Goal: Information Seeking & Learning: Learn about a topic

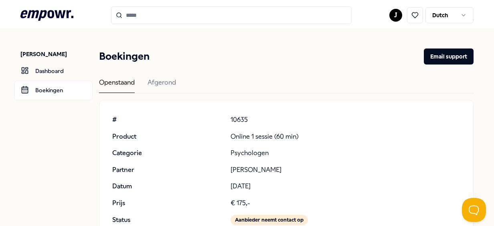
scroll to position [77, 0]
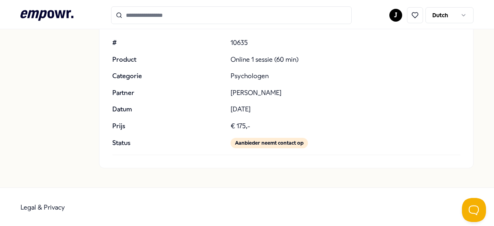
click at [269, 139] on div "Aanbieder neemt contact op" at bounding box center [268, 143] width 77 height 10
click at [270, 144] on div "Aanbieder neemt contact op" at bounding box center [268, 143] width 77 height 10
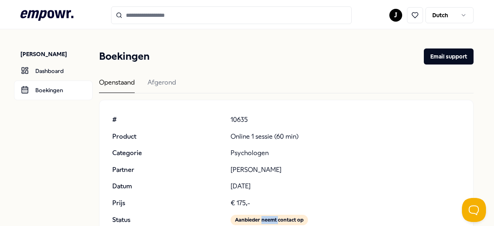
scroll to position [40, 0]
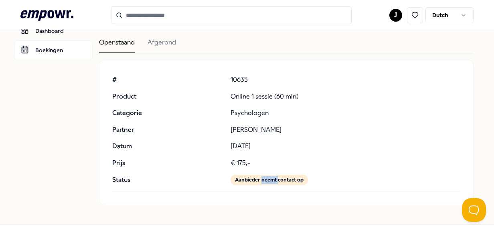
click at [268, 174] on div "# 10635 Product Online 1 sessie (60 min) Categorie Psychologen Partner [PERSON_…" at bounding box center [285, 130] width 347 height 111
click at [266, 177] on div "Aanbieder neemt contact op" at bounding box center [268, 180] width 77 height 10
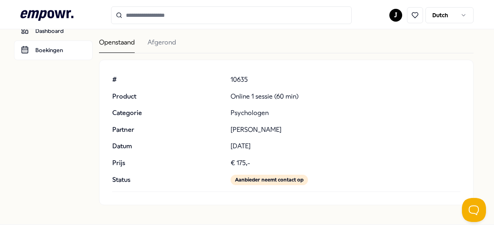
drag, startPoint x: 266, startPoint y: 177, endPoint x: 283, endPoint y: 174, distance: 17.1
click at [283, 174] on div "# 10635 Product Online 1 sessie (60 min) Categorie Psychologen Partner [PERSON_…" at bounding box center [285, 130] width 347 height 111
click at [177, 39] on div "Openstaand Afgerond" at bounding box center [286, 45] width 374 height 16
click at [175, 42] on div "Afgerond" at bounding box center [161, 45] width 28 height 16
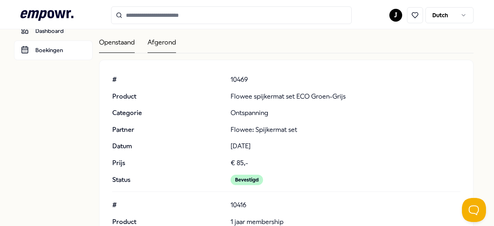
click at [122, 44] on div "Openstaand" at bounding box center [117, 45] width 36 height 16
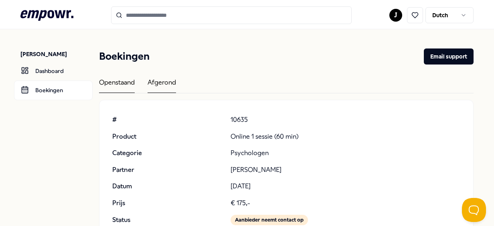
click at [175, 79] on div "Afgerond" at bounding box center [161, 85] width 28 height 16
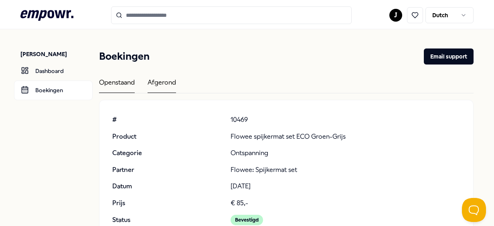
click at [125, 83] on div "Openstaand" at bounding box center [117, 85] width 36 height 16
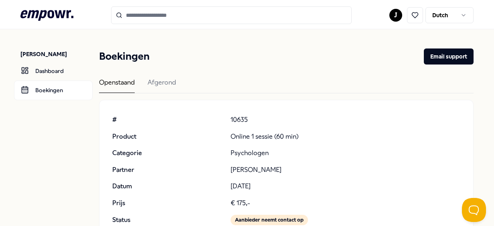
scroll to position [77, 0]
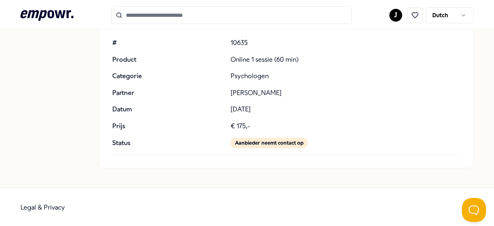
drag, startPoint x: 236, startPoint y: 107, endPoint x: 263, endPoint y: 113, distance: 27.1
click at [263, 113] on p "[DATE]" at bounding box center [345, 109] width 230 height 10
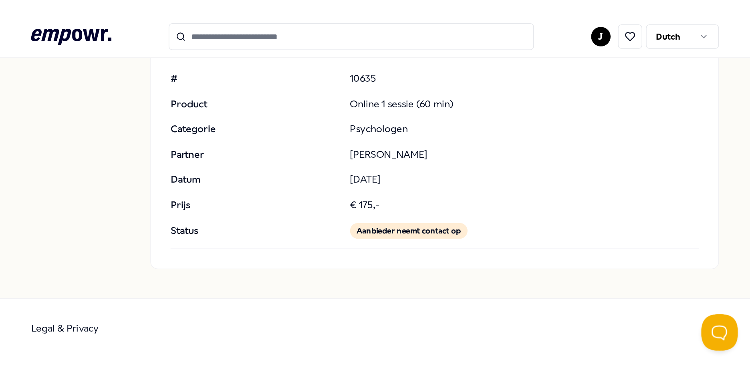
scroll to position [0, 0]
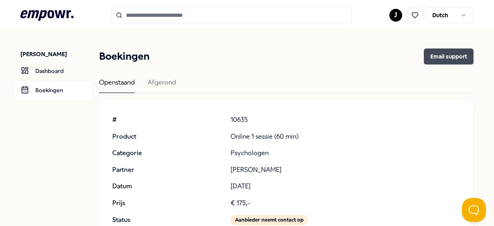
click at [448, 54] on button "Email support" at bounding box center [448, 56] width 50 height 16
click at [284, 122] on p "10635" at bounding box center [345, 120] width 230 height 10
drag, startPoint x: 256, startPoint y: 122, endPoint x: 224, endPoint y: 121, distance: 32.1
click at [224, 121] on div "# 10635 Product Online 1 sessie (60 min) Categorie Psychologen Partner [PERSON_…" at bounding box center [285, 170] width 347 height 111
copy div "10635"
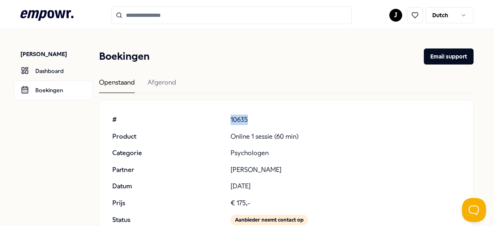
copy div "10635"
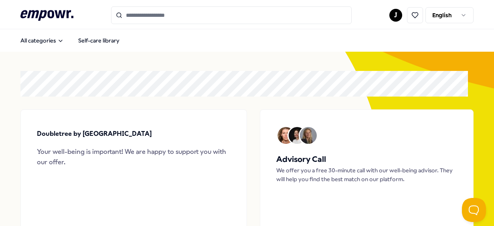
click at [402, 15] on link at bounding box center [413, 15] width 23 height 16
click at [389, 14] on html ".empowr-logo_svg__cls-1{fill:#03032f} J English All categories Self-care librar…" at bounding box center [247, 113] width 494 height 226
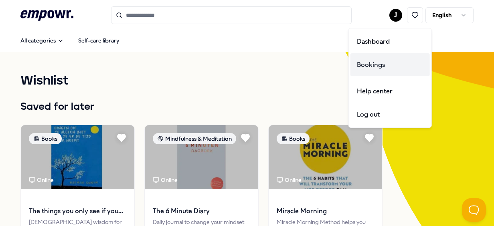
click at [379, 64] on div "Bookings" at bounding box center [389, 64] width 79 height 23
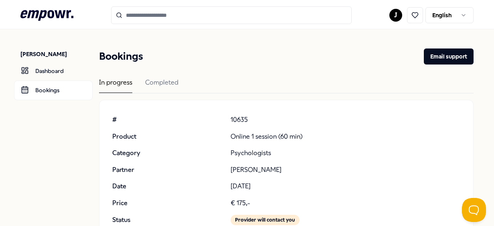
click at [179, 78] on div "In progress Completed" at bounding box center [286, 85] width 374 height 16
click at [176, 79] on div "Completed" at bounding box center [161, 85] width 33 height 16
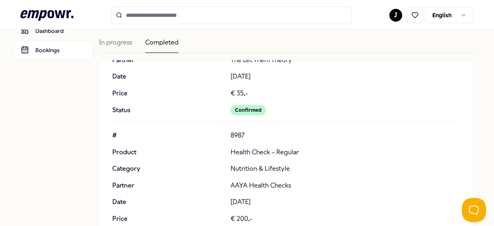
scroll to position [361, 0]
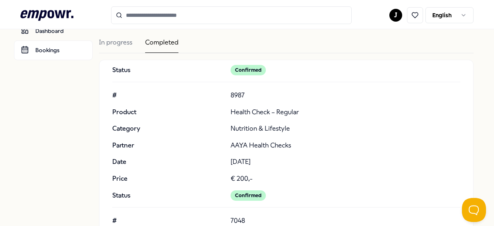
drag, startPoint x: 226, startPoint y: 158, endPoint x: 276, endPoint y: 156, distance: 50.5
click at [276, 156] on div "# 8987 Product Health Check – Regular Category Nutrition & Lifestyle Partner AA…" at bounding box center [285, 145] width 347 height 111
click at [276, 157] on p "[DATE]" at bounding box center [345, 162] width 230 height 10
click at [268, 162] on p "[DATE]" at bounding box center [345, 162] width 230 height 10
drag, startPoint x: 291, startPoint y: 140, endPoint x: 228, endPoint y: 143, distance: 62.5
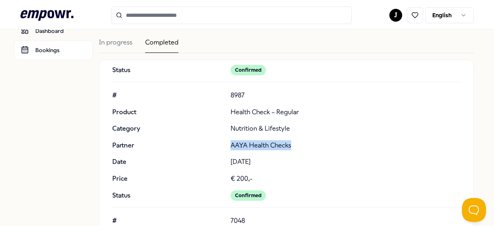
click at [230, 143] on p "AAYA Health Checks" at bounding box center [345, 145] width 230 height 10
copy p "AAYA Health Checks"
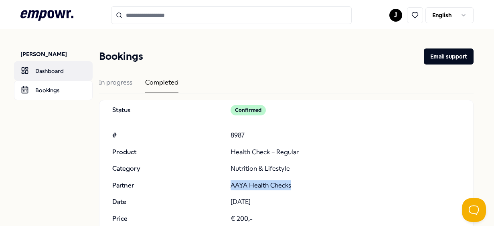
click at [50, 74] on link "Dashboard" at bounding box center [53, 70] width 79 height 19
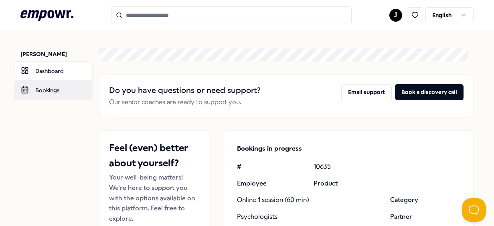
click at [54, 91] on link "Bookings" at bounding box center [53, 90] width 79 height 19
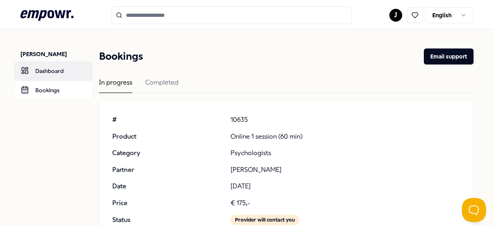
click at [45, 73] on link "Dashboard" at bounding box center [53, 70] width 79 height 19
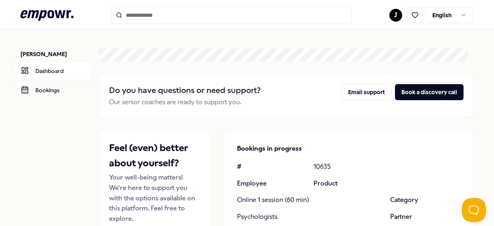
click at [56, 11] on icon at bounding box center [46, 15] width 53 height 10
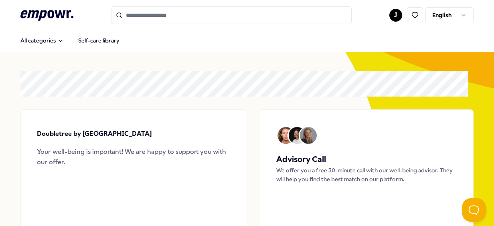
click at [159, 12] on input "Search for products, categories or subcategories" at bounding box center [231, 15] width 240 height 18
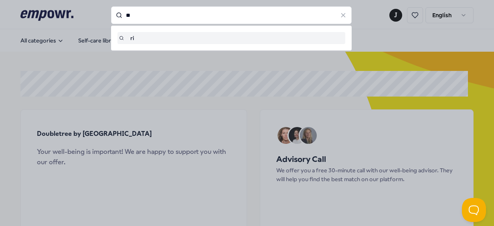
type input "*"
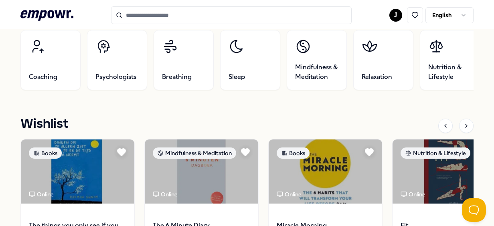
scroll to position [240, 0]
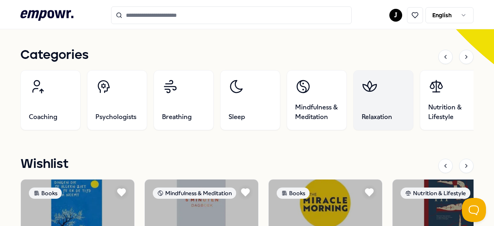
click at [393, 96] on link "Relaxation" at bounding box center [383, 100] width 60 height 60
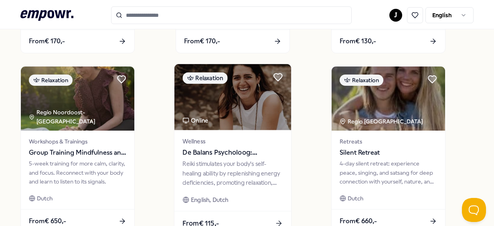
scroll to position [612, 0]
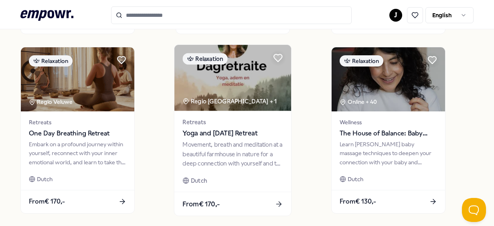
click at [236, 96] on img at bounding box center [232, 78] width 117 height 66
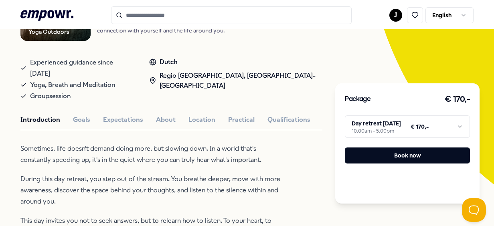
scroll to position [240, 0]
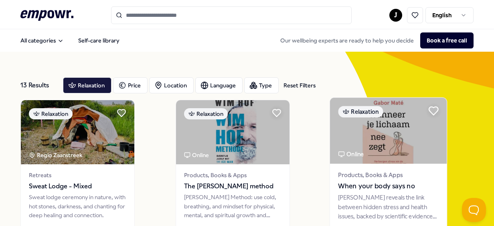
click at [429, 110] on icon at bounding box center [433, 111] width 9 height 8
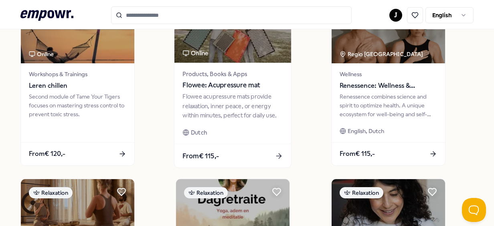
scroll to position [240, 0]
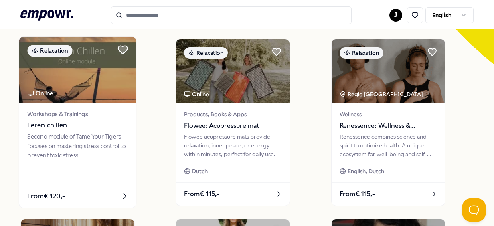
click at [127, 47] on icon at bounding box center [122, 50] width 9 height 8
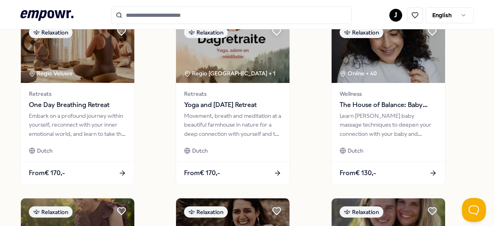
scroll to position [401, 0]
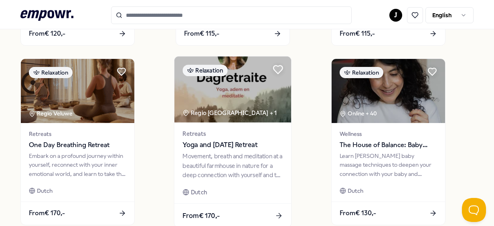
click at [279, 68] on icon at bounding box center [277, 69] width 9 height 8
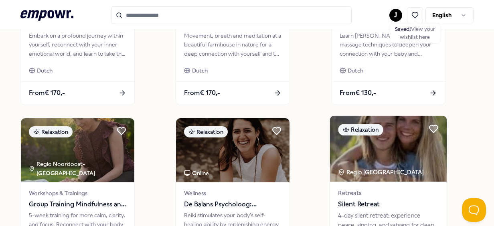
scroll to position [601, 0]
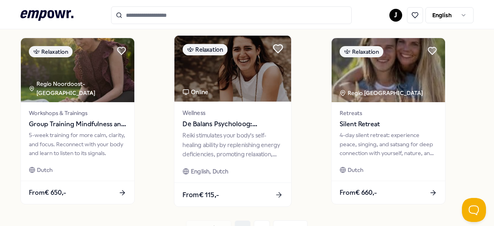
click at [280, 46] on icon at bounding box center [277, 49] width 9 height 8
click at [280, 46] on icon at bounding box center [278, 48] width 18 height 16
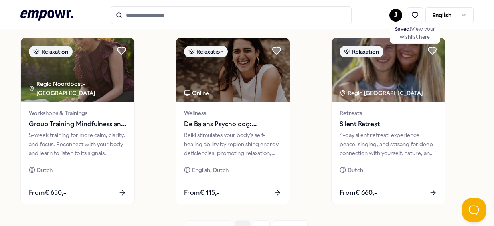
scroll to position [669, 0]
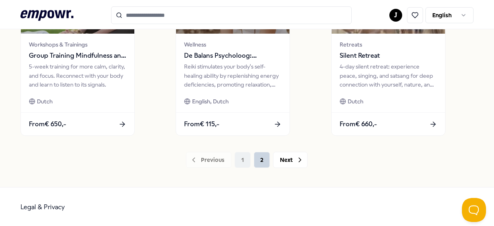
click at [259, 157] on button "2" at bounding box center [262, 160] width 16 height 16
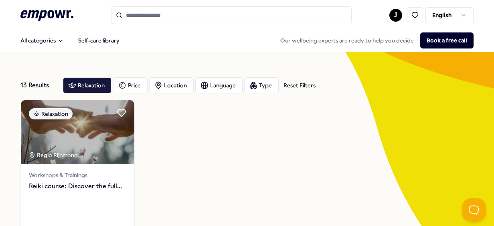
scroll to position [131, 0]
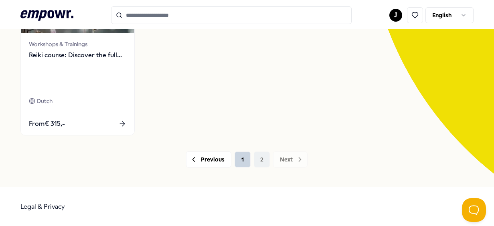
click at [244, 163] on button "1" at bounding box center [242, 159] width 16 height 16
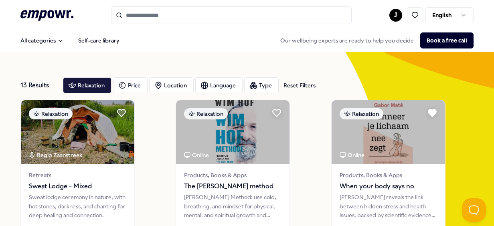
click at [142, 18] on input "Search for products, categories or subcategories" at bounding box center [231, 15] width 240 height 18
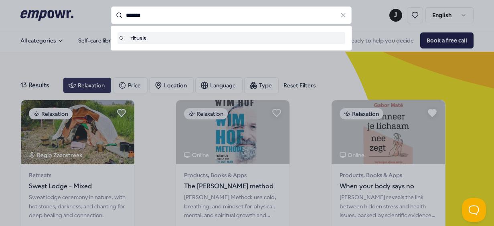
type input "*******"
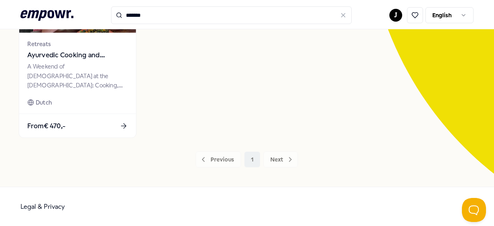
scroll to position [51, 0]
